Goal: Information Seeking & Learning: Learn about a topic

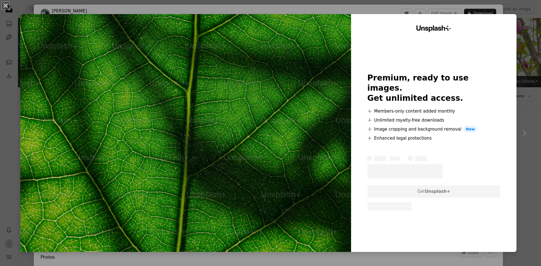
scroll to position [47, 0]
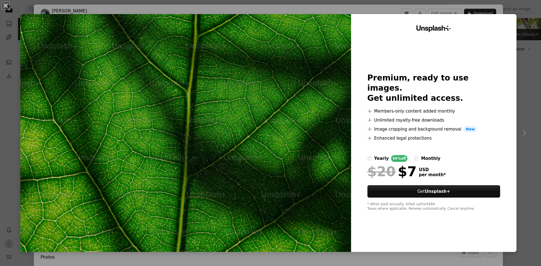
click at [520, 60] on div "An X shape Unsplash+ Premium, ready to use images. Get unlimited access. A plus…" at bounding box center [270, 133] width 541 height 266
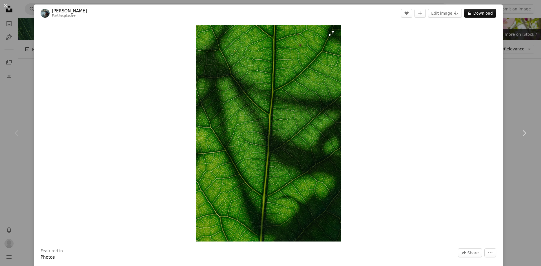
click at [257, 132] on img "Zoom in on this image" at bounding box center [268, 133] width 145 height 217
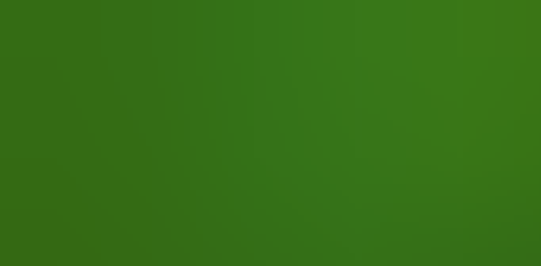
scroll to position [267, 0]
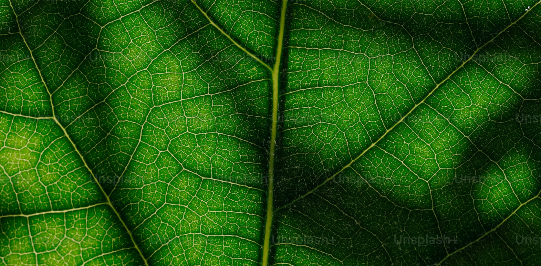
click at [357, 107] on img "Zoom out on this image" at bounding box center [270, 139] width 541 height 812
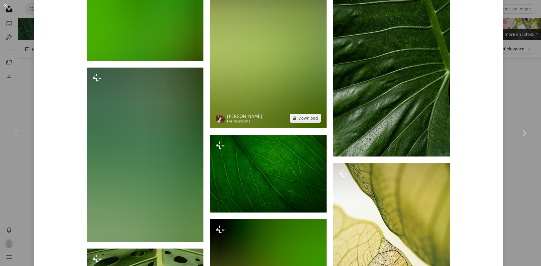
scroll to position [1726, 0]
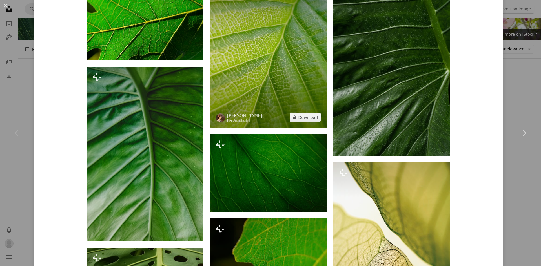
click at [278, 103] on img at bounding box center [268, 55] width 116 height 146
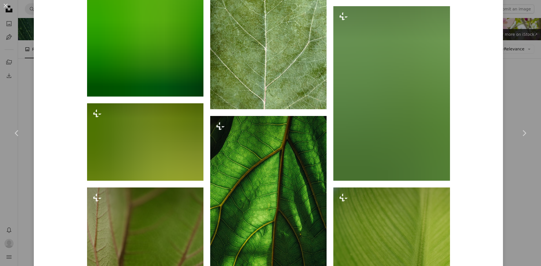
scroll to position [1174, 0]
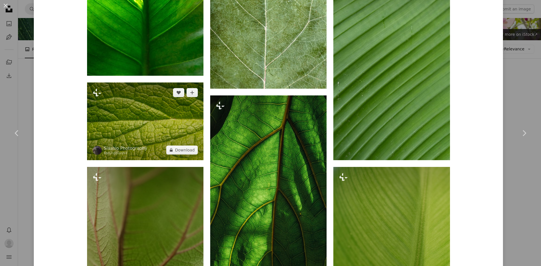
click at [154, 136] on img at bounding box center [145, 121] width 116 height 77
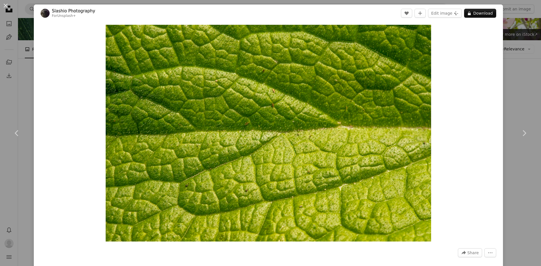
drag, startPoint x: 277, startPoint y: 142, endPoint x: 456, endPoint y: 170, distance: 181.0
click at [456, 170] on div "Zoom in" at bounding box center [268, 133] width 469 height 223
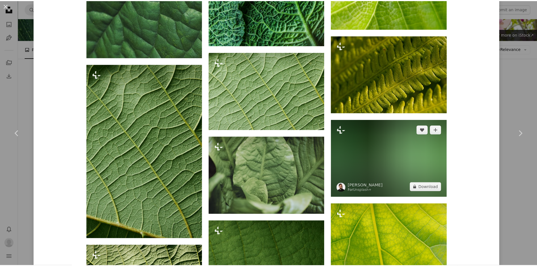
scroll to position [751, 0]
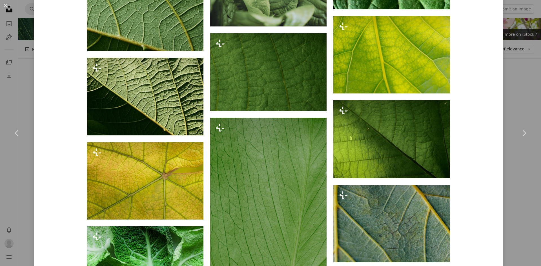
click at [523, 188] on div "An X shape Chevron left Chevron right Slashio Photography For Unsplash+ A heart…" at bounding box center [270, 133] width 541 height 266
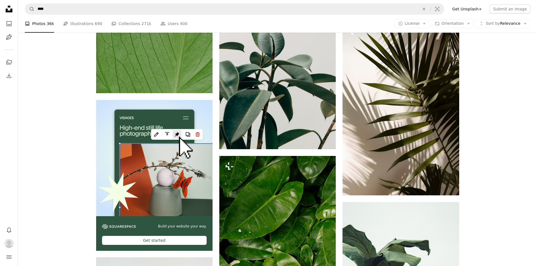
scroll to position [1737, 0]
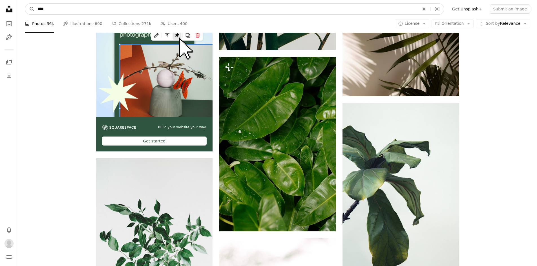
click at [228, 10] on input "****" at bounding box center [226, 9] width 383 height 11
type input "*********"
click at [25, 4] on button "A magnifying glass" at bounding box center [30, 9] width 10 height 11
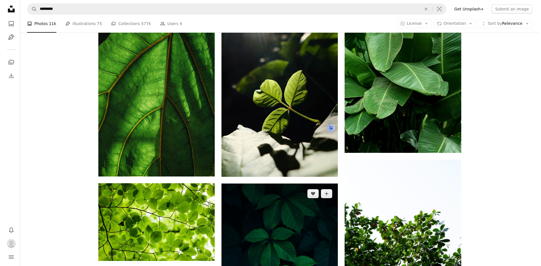
scroll to position [375, 0]
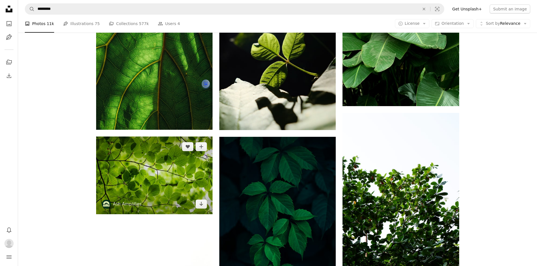
click at [140, 137] on img at bounding box center [154, 175] width 116 height 77
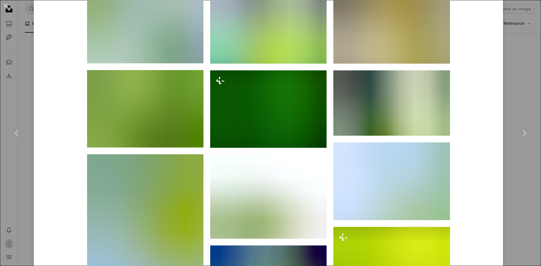
scroll to position [704, 0]
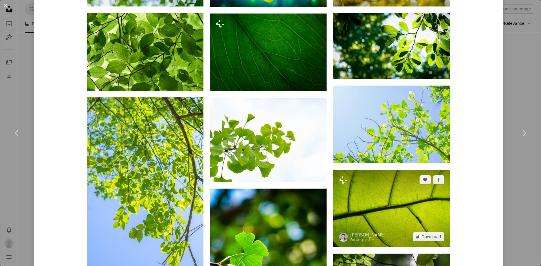
click at [386, 170] on img at bounding box center [391, 208] width 116 height 77
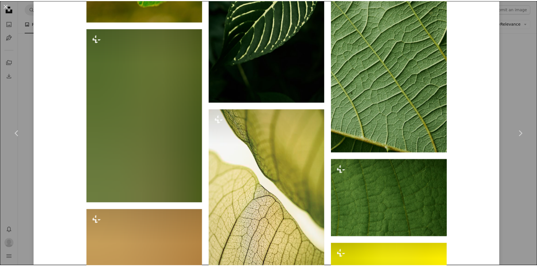
scroll to position [1361, 0]
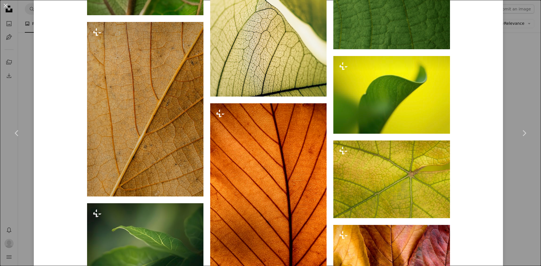
click at [511, 195] on div "An X shape Chevron left Chevron right [PERSON_NAME] For Unsplash+ A heart A plu…" at bounding box center [270, 133] width 541 height 266
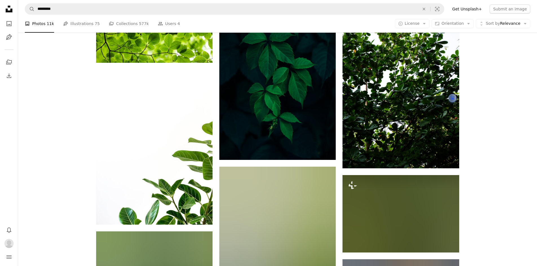
scroll to position [657, 0]
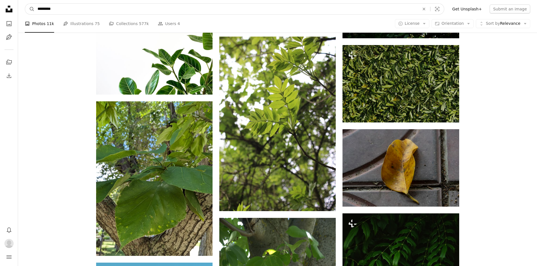
click at [261, 10] on input "*********" at bounding box center [226, 9] width 383 height 11
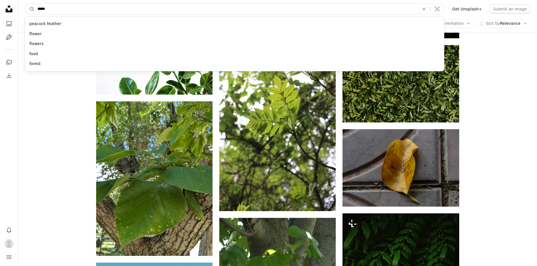
type input "******"
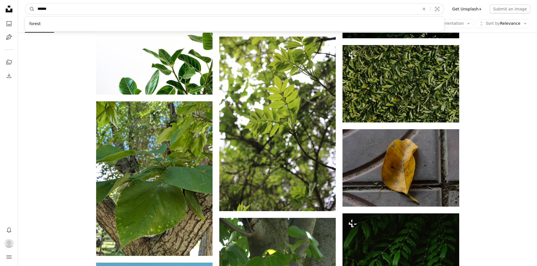
click button "A magnifying glass" at bounding box center [30, 9] width 10 height 11
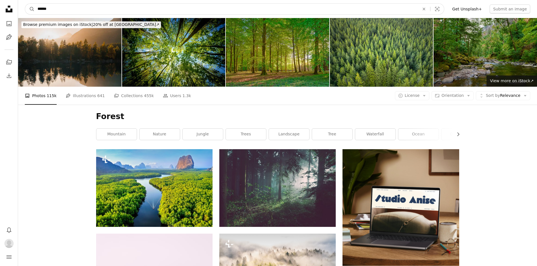
click at [261, 10] on input "******" at bounding box center [226, 9] width 383 height 11
type input "**********"
click button "A magnifying glass" at bounding box center [30, 9] width 10 height 11
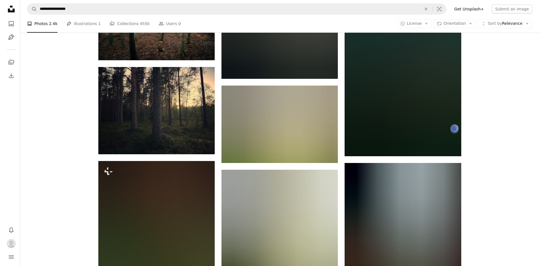
scroll to position [517, 0]
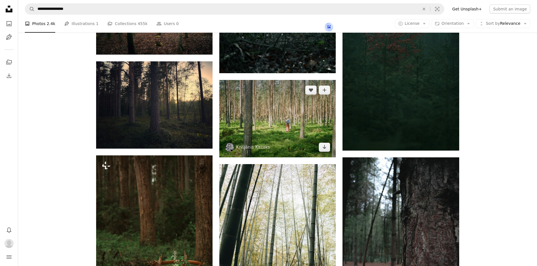
click at [300, 80] on img at bounding box center [277, 118] width 116 height 77
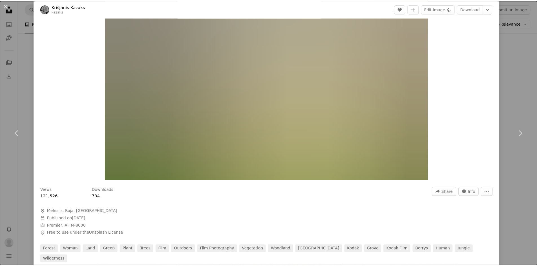
scroll to position [235, 0]
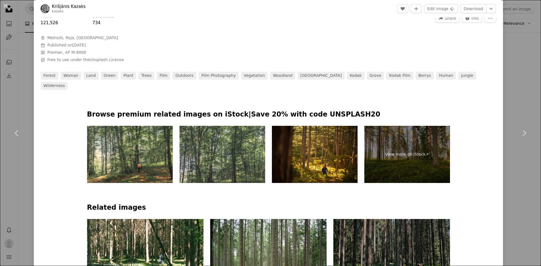
click at [515, 93] on div "An X shape Chevron left Chevron right Krišjānis Kazaks kazaks A heart A plus si…" at bounding box center [270, 133] width 541 height 266
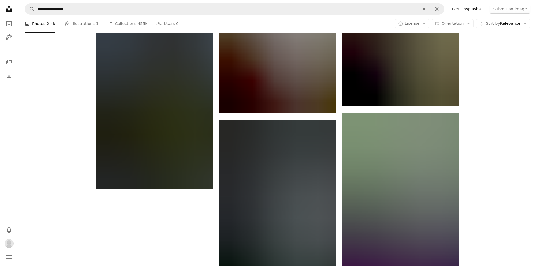
scroll to position [1018, 0]
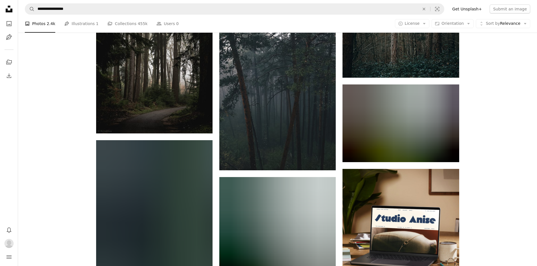
scroll to position [3037, 0]
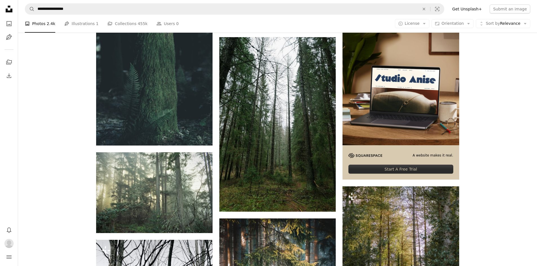
click at [355, 2] on nav "**********" at bounding box center [277, 9] width 519 height 18
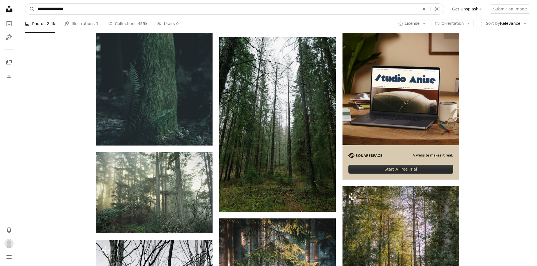
click at [355, 5] on input "**********" at bounding box center [226, 9] width 383 height 11
type input "**********"
click button "A magnifying glass" at bounding box center [30, 9] width 10 height 11
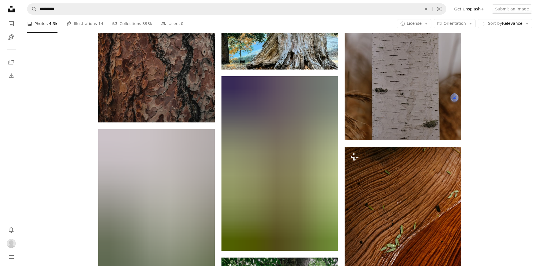
scroll to position [751, 0]
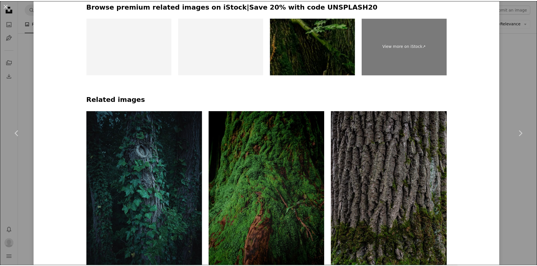
scroll to position [423, 0]
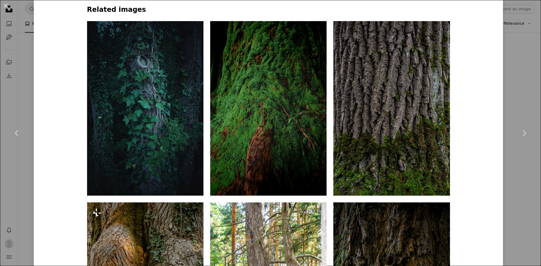
click at [513, 203] on div "An X shape Chevron left Chevron right [PERSON_NAME] just_anotha_photographer A …" at bounding box center [270, 133] width 541 height 266
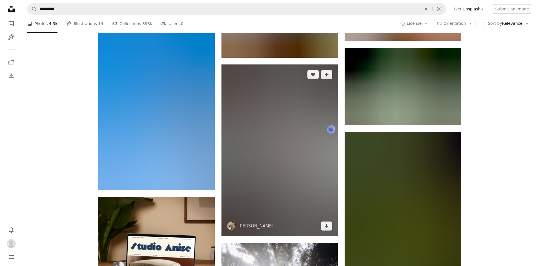
scroll to position [1361, 0]
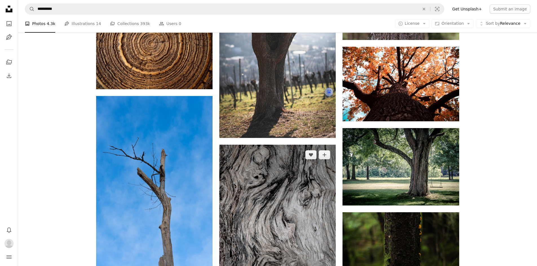
click at [289, 145] on img at bounding box center [277, 231] width 116 height 172
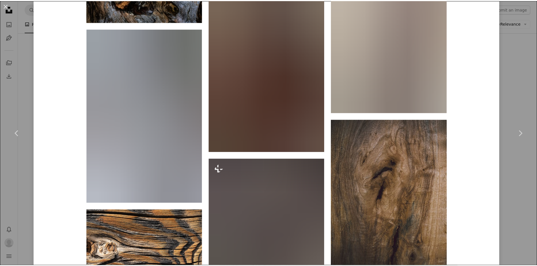
scroll to position [751, 0]
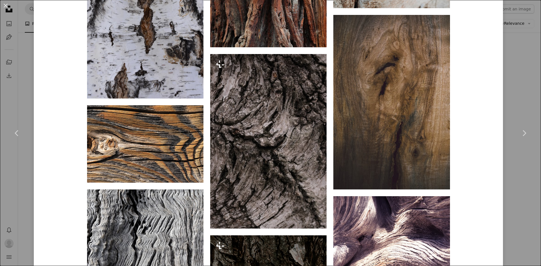
click at [508, 198] on div "An X shape Chevron left Chevron right [PERSON_NAME] davidclode A heart A plus s…" at bounding box center [270, 133] width 541 height 266
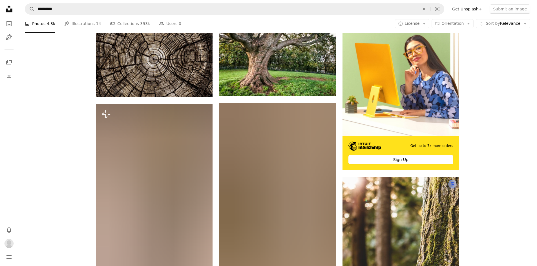
scroll to position [141, 0]
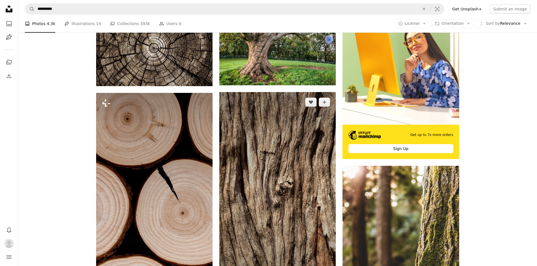
click at [310, 158] on img at bounding box center [277, 195] width 116 height 207
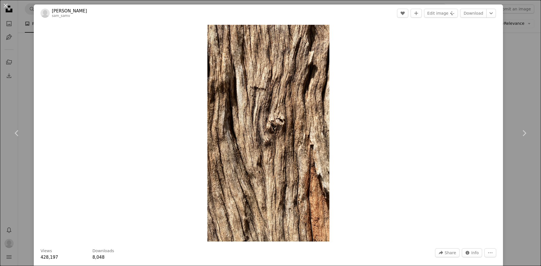
click at [511, 188] on div "An X shape Chevron left Chevron right [PERSON_NAME] sam_samv A heart A plus sig…" at bounding box center [270, 133] width 541 height 266
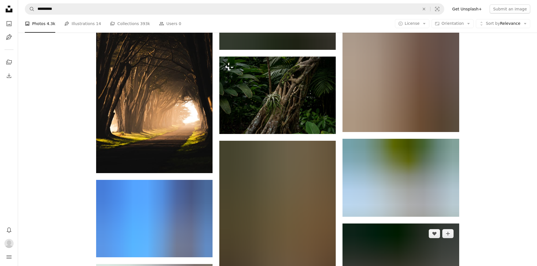
scroll to position [2076, 0]
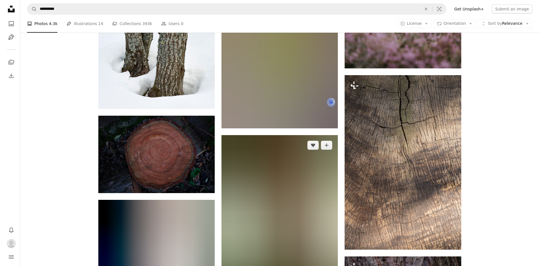
scroll to position [2310, 0]
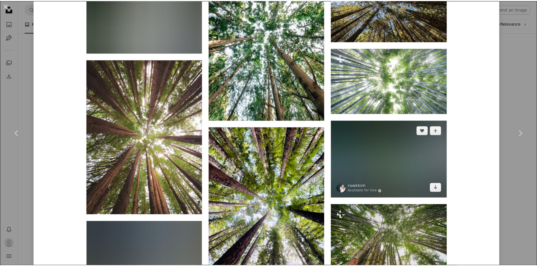
scroll to position [939, 0]
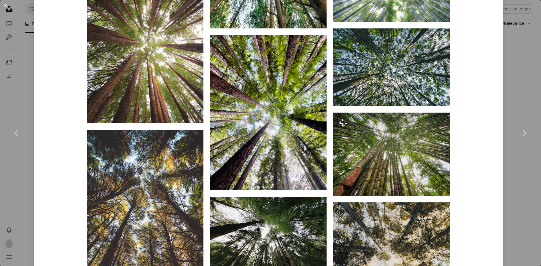
click at [516, 96] on div "An X shape Chevron left Chevron right [PERSON_NAME] liampozz A heart A plus sig…" at bounding box center [270, 133] width 541 height 266
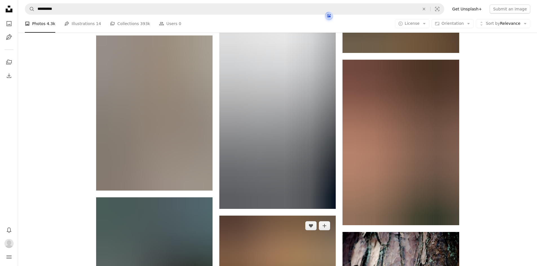
scroll to position [6019, 0]
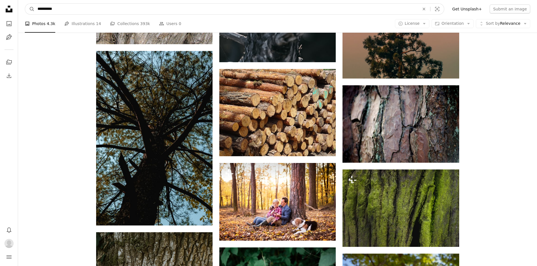
click at [291, 8] on input "**********" at bounding box center [226, 9] width 383 height 11
type input "*"
type input "**********"
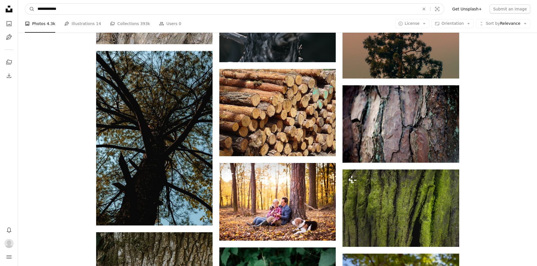
click button "A magnifying glass" at bounding box center [30, 9] width 10 height 11
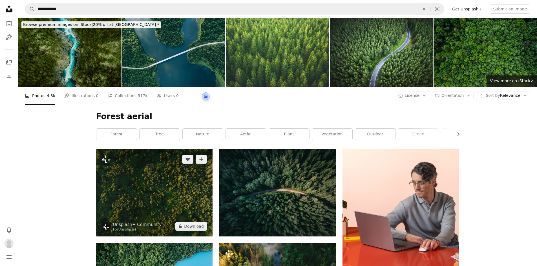
click at [162, 149] on img at bounding box center [154, 192] width 116 height 87
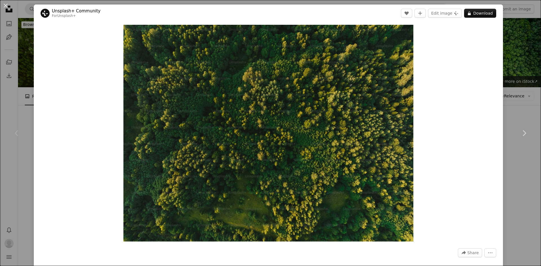
click at [27, 165] on div "An X shape Chevron left Chevron right Unsplash+ Community For Unsplash+ A heart…" at bounding box center [270, 133] width 541 height 266
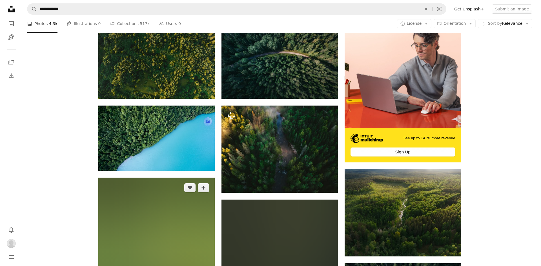
scroll to position [141, 0]
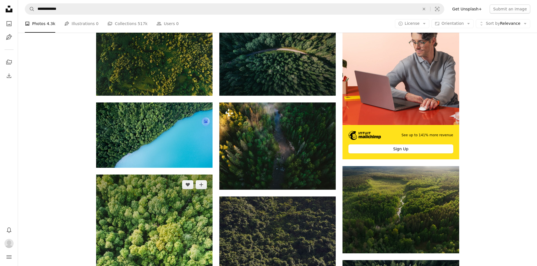
click at [146, 202] on img at bounding box center [154, 256] width 116 height 163
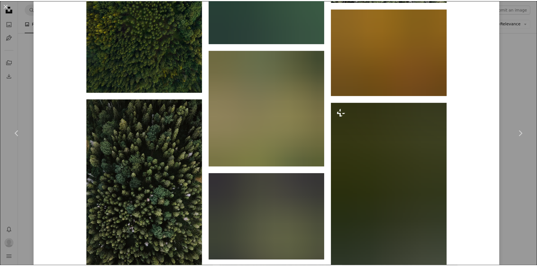
scroll to position [3238, 0]
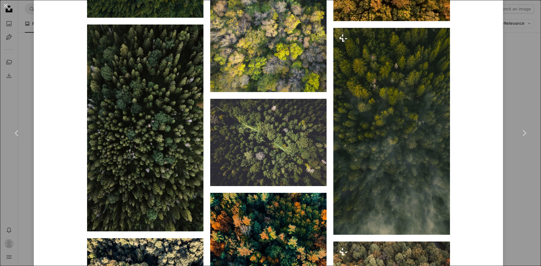
click at [512, 101] on div "An X shape Chevron left Chevron right [PERSON_NAME] Available for hire A checkm…" at bounding box center [270, 133] width 541 height 266
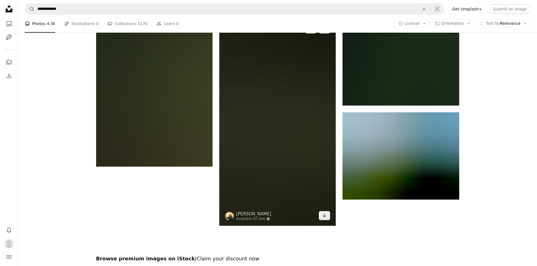
scroll to position [833, 0]
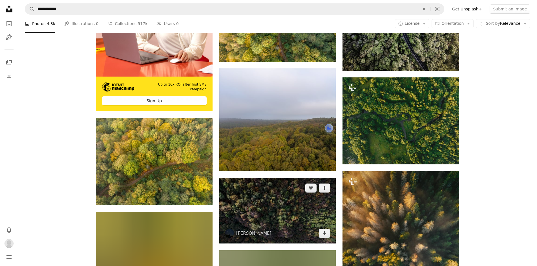
scroll to position [1208, 0]
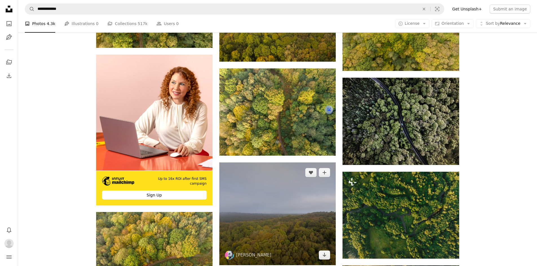
click at [281, 163] on img at bounding box center [277, 214] width 116 height 103
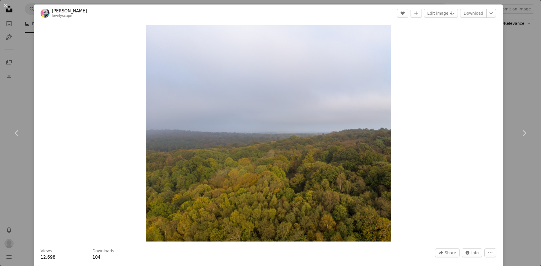
click at [507, 83] on div "An X shape Chevron left Chevron right [PERSON_NAME] lovelyscape A heart A plus …" at bounding box center [270, 133] width 541 height 266
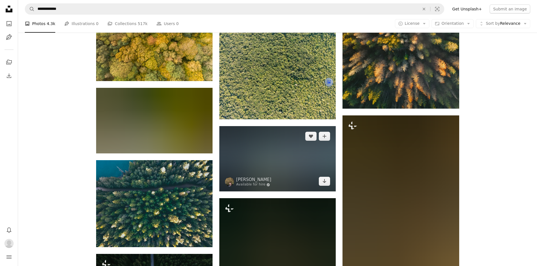
scroll to position [1584, 0]
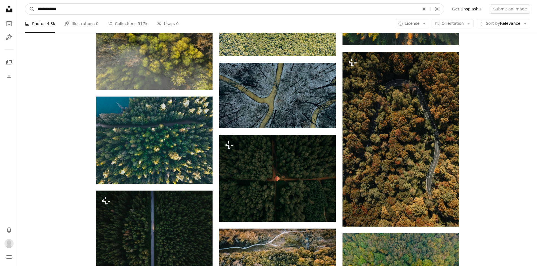
click at [238, 6] on input "**********" at bounding box center [226, 9] width 383 height 11
click at [237, 7] on input "**********" at bounding box center [226, 9] width 383 height 11
type input "**********"
click button "A magnifying glass" at bounding box center [30, 9] width 10 height 11
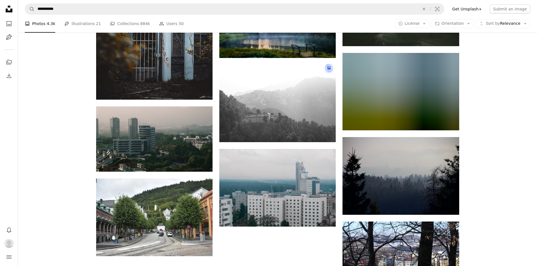
scroll to position [610, 0]
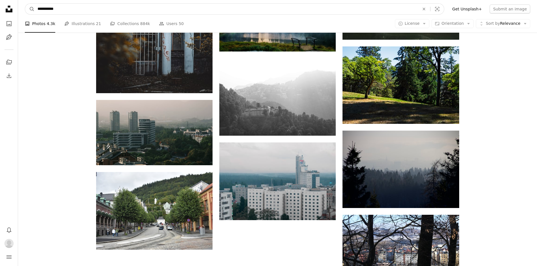
click at [159, 4] on input "**********" at bounding box center [226, 9] width 383 height 11
type input "**********"
click at [25, 4] on button "A magnifying glass" at bounding box center [30, 9] width 10 height 11
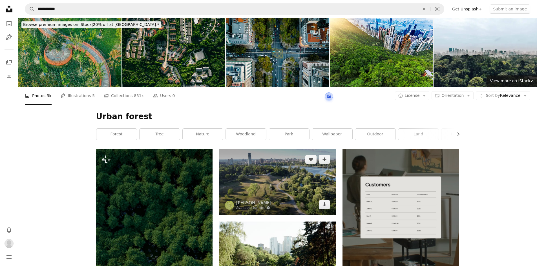
click at [297, 149] on img at bounding box center [277, 181] width 116 height 65
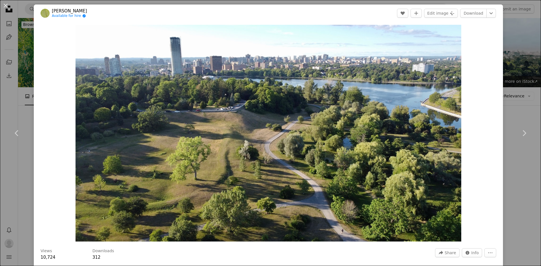
click at [517, 215] on div "An X shape Chevron left Chevron right [PERSON_NAME] Available for hire A checkm…" at bounding box center [270, 133] width 541 height 266
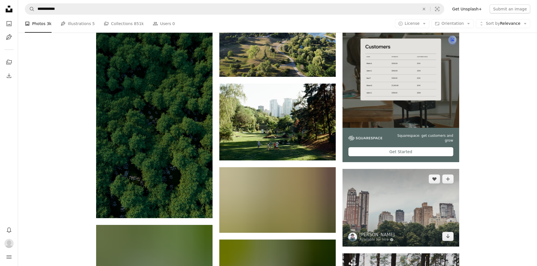
scroll to position [141, 0]
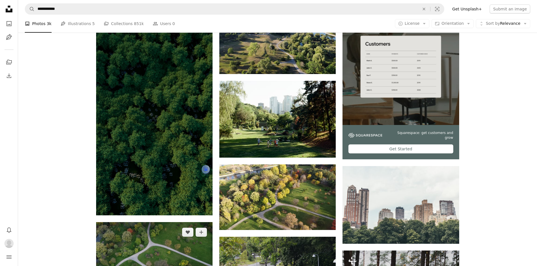
click at [170, 222] on img at bounding box center [154, 254] width 116 height 65
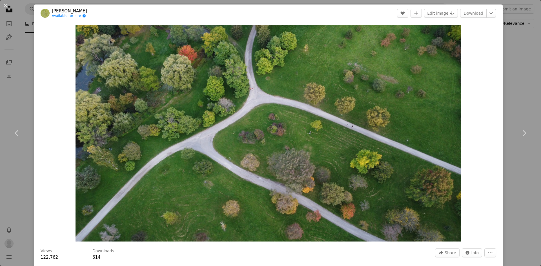
click at [513, 92] on div "An X shape Chevron left Chevron right Sophie N Available for hire A checkmark i…" at bounding box center [270, 133] width 541 height 266
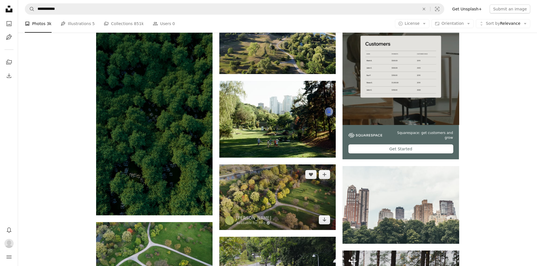
click at [282, 165] on img at bounding box center [277, 197] width 116 height 65
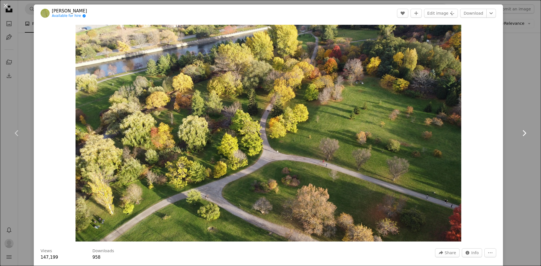
click at [515, 116] on link "Chevron right" at bounding box center [524, 133] width 34 height 54
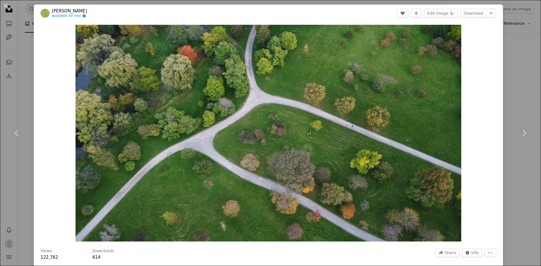
click at [526, 88] on div "An X shape Chevron left Chevron right Sophie N Available for hire A checkmark i…" at bounding box center [270, 133] width 541 height 266
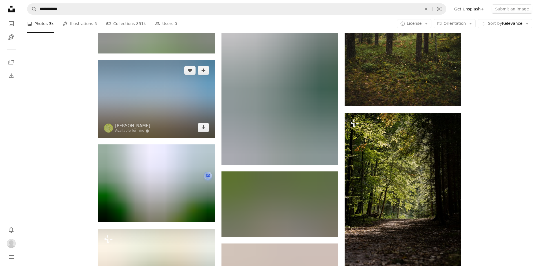
scroll to position [516, 0]
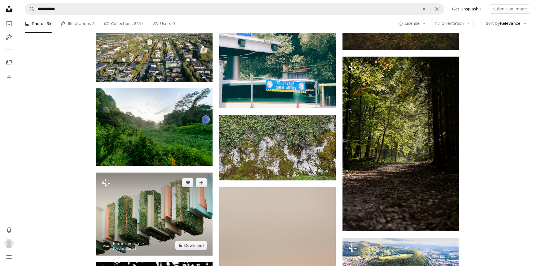
click at [160, 173] on img at bounding box center [154, 214] width 116 height 83
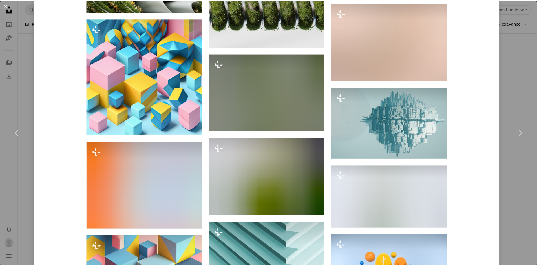
scroll to position [1775, 0]
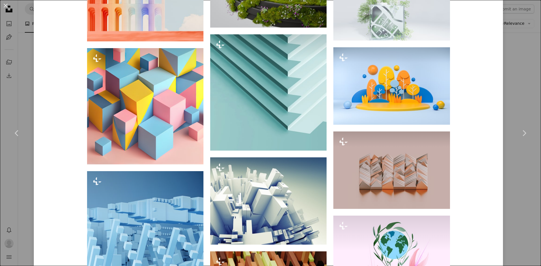
click at [530, 188] on div "An X shape Chevron left Chevron right Planet Volumes For Unsplash+ A heart A pl…" at bounding box center [270, 133] width 541 height 266
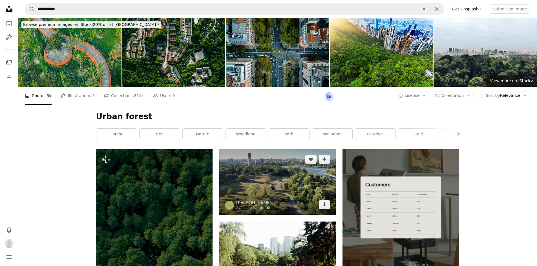
click at [312, 149] on img at bounding box center [277, 181] width 116 height 65
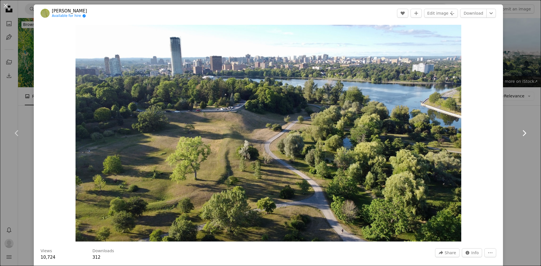
click at [519, 132] on icon "Chevron right" at bounding box center [523, 133] width 9 height 9
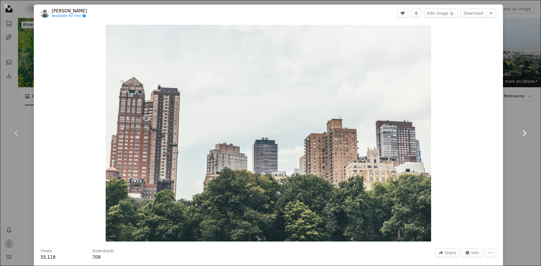
click at [519, 132] on icon "Chevron right" at bounding box center [523, 133] width 9 height 9
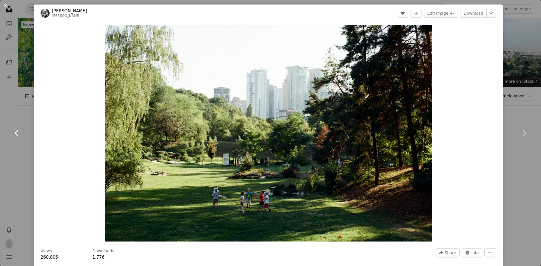
click at [17, 135] on icon at bounding box center [17, 133] width 4 height 6
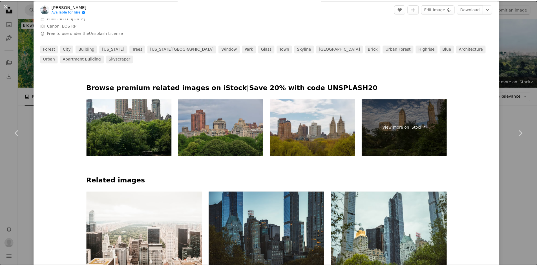
scroll to position [375, 0]
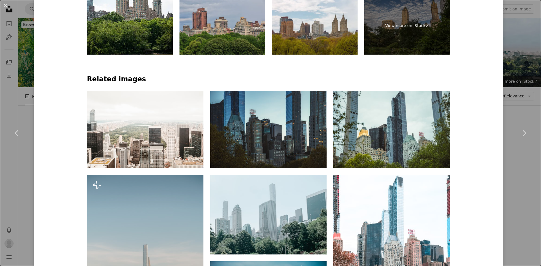
click at [514, 67] on div "An X shape Chevron left Chevron right [PERSON_NAME] Available for hire A checkm…" at bounding box center [270, 133] width 541 height 266
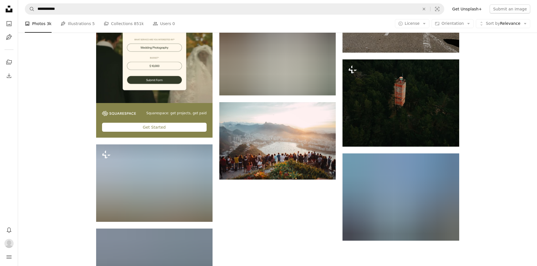
scroll to position [1456, 0]
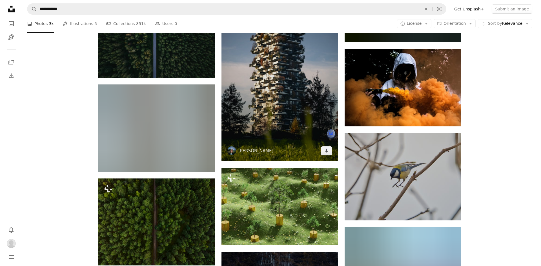
scroll to position [4038, 0]
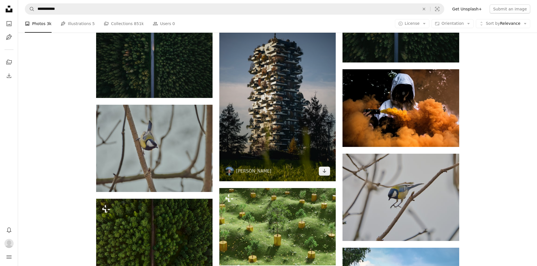
click at [302, 86] on img at bounding box center [277, 94] width 116 height 175
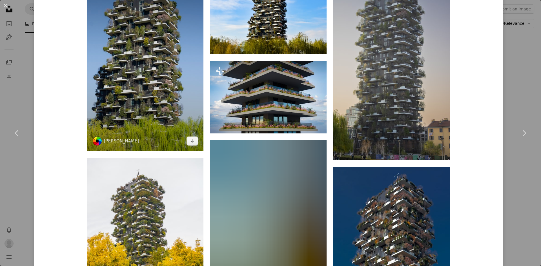
scroll to position [423, 0]
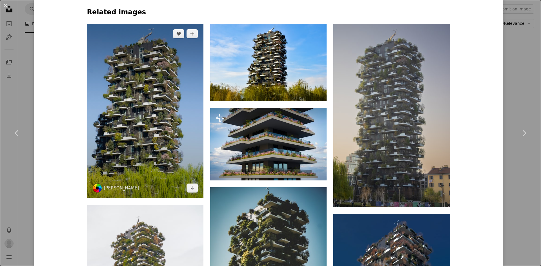
click at [160, 69] on img at bounding box center [145, 111] width 116 height 175
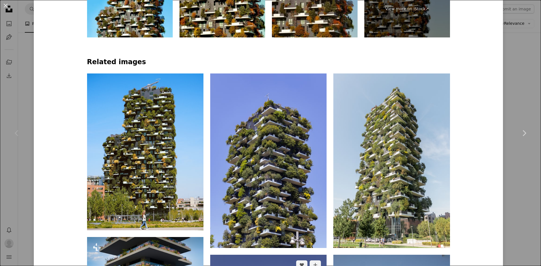
scroll to position [329, 0]
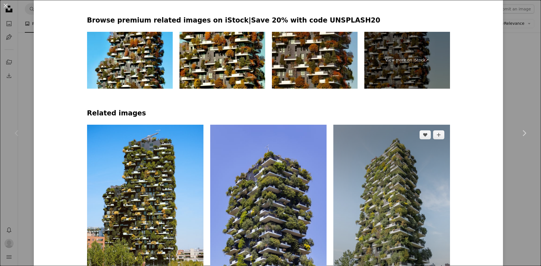
click at [388, 125] on img at bounding box center [391, 212] width 116 height 175
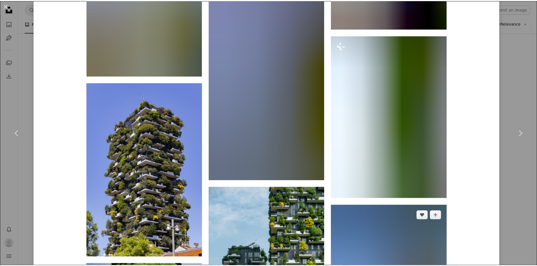
scroll to position [1080, 0]
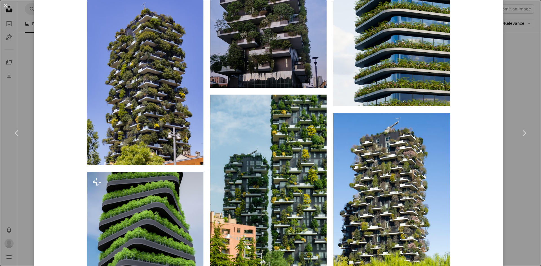
click at [515, 182] on div "An X shape Chevron left Chevron right Kristaps Dokans kpsd A heart A plus sign …" at bounding box center [270, 133] width 541 height 266
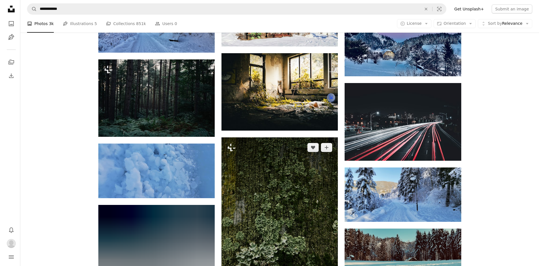
scroll to position [7277, 0]
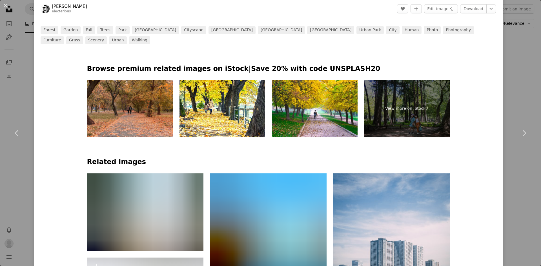
scroll to position [329, 0]
